Goal: Task Accomplishment & Management: Manage account settings

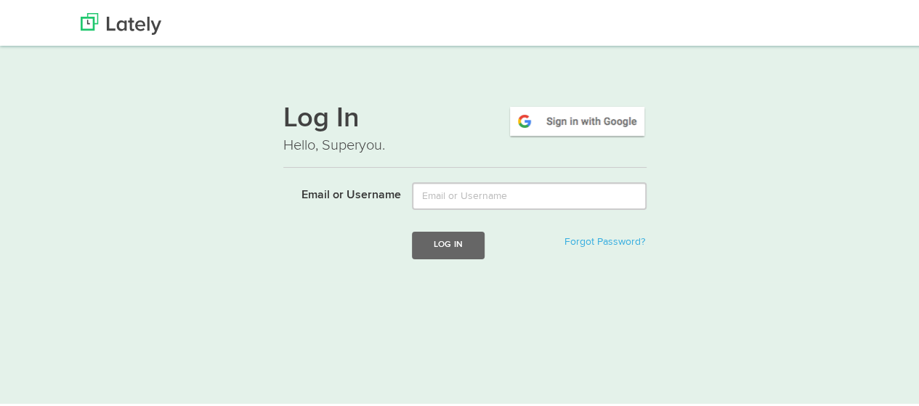
click at [594, 100] on div "Log In Hello, Superyou. Email or Username Log In Forgot Password?" at bounding box center [464, 184] width 363 height 192
click at [591, 117] on img at bounding box center [577, 118] width 139 height 33
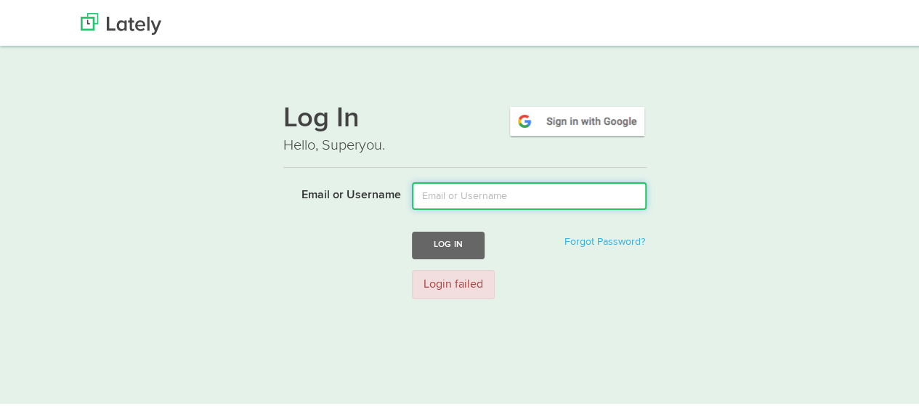
click at [497, 201] on input "Email or Username" at bounding box center [529, 194] width 235 height 28
type input "[EMAIL_ADDRESS][DOMAIN_NAME]"
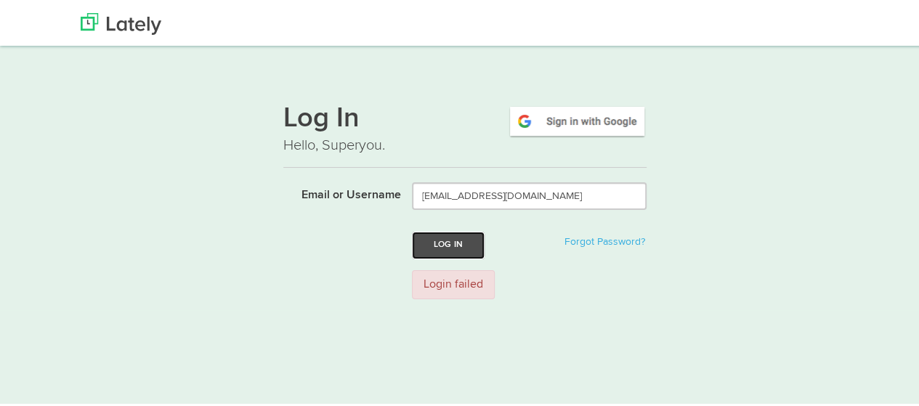
click at [471, 235] on button "Log In" at bounding box center [448, 243] width 73 height 27
